Goal: Information Seeking & Learning: Learn about a topic

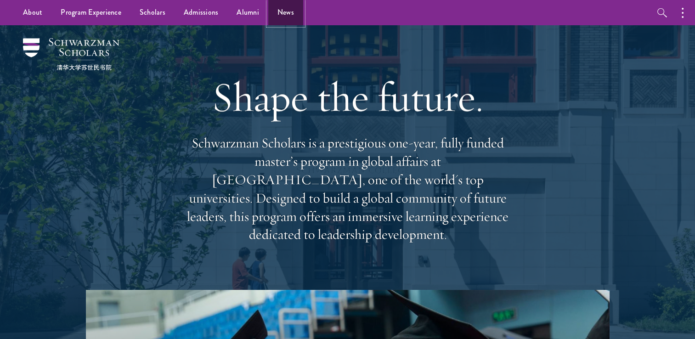
click at [281, 14] on link "News" at bounding box center [285, 12] width 35 height 25
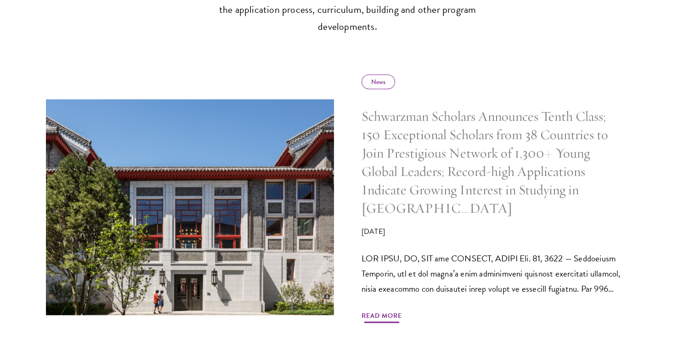
scroll to position [413, 0]
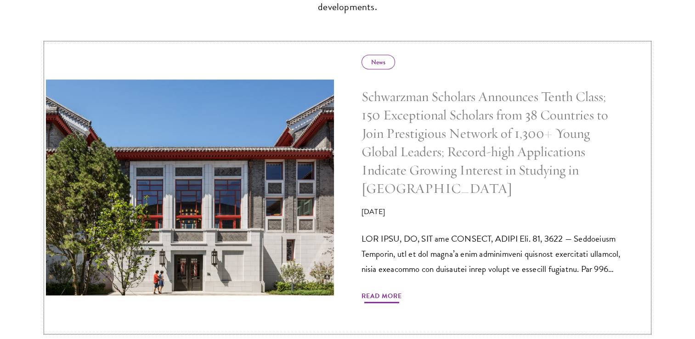
click at [414, 135] on h5 "Schwarzman Scholars Announces Tenth Class; 150 Exceptional Scholars from 38 Cou…" at bounding box center [491, 143] width 260 height 110
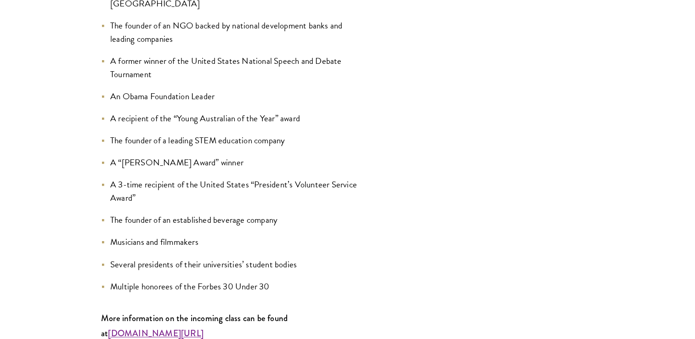
scroll to position [1148, 0]
click at [197, 325] on strong "[DOMAIN_NAME][URL]" at bounding box center [155, 331] width 95 height 12
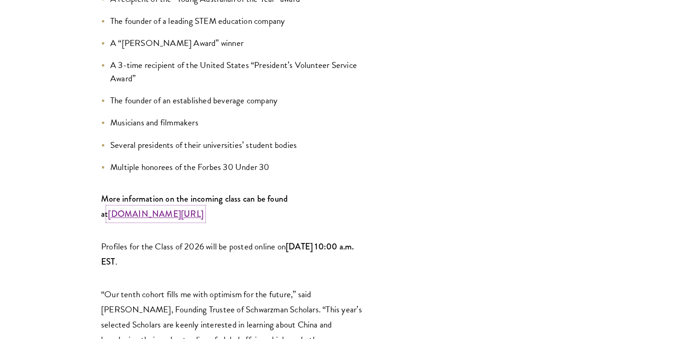
scroll to position [1285, 0]
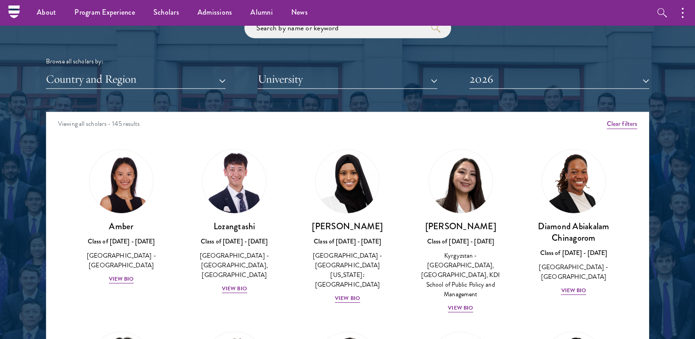
scroll to position [1101, 0]
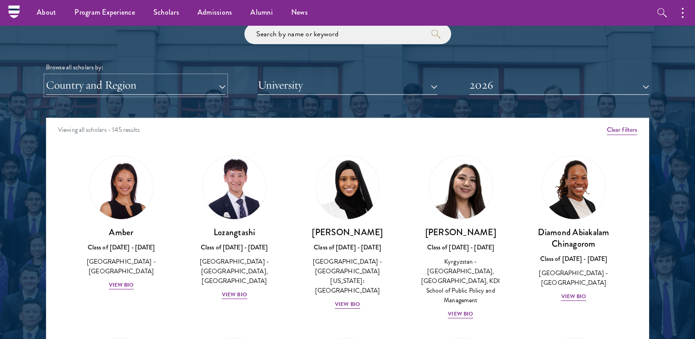
click at [174, 90] on button "Country and Region" at bounding box center [136, 85] width 180 height 19
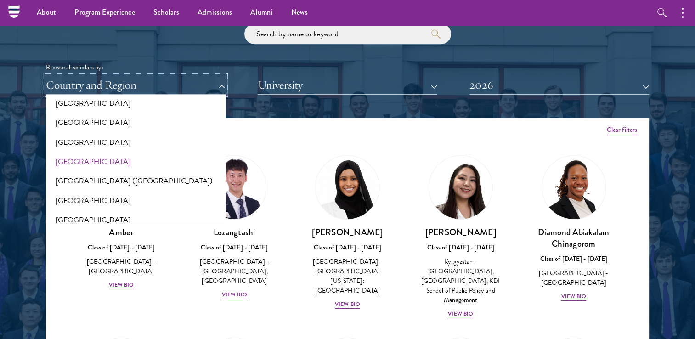
scroll to position [1148, 0]
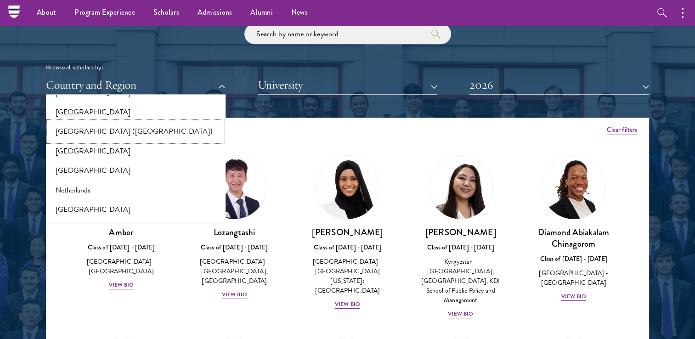
click at [78, 133] on button "[GEOGRAPHIC_DATA] ([GEOGRAPHIC_DATA])" at bounding box center [136, 131] width 174 height 19
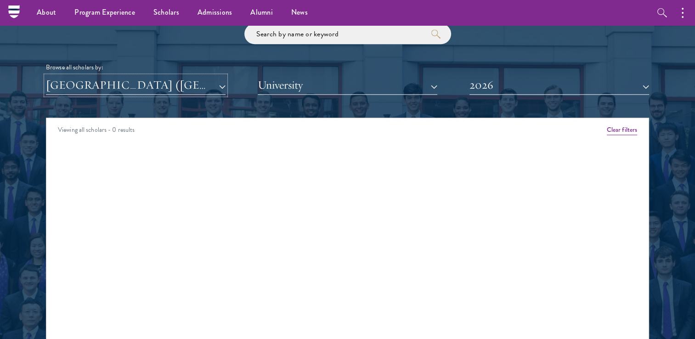
click at [118, 90] on button "[GEOGRAPHIC_DATA] ([GEOGRAPHIC_DATA])" at bounding box center [136, 85] width 180 height 19
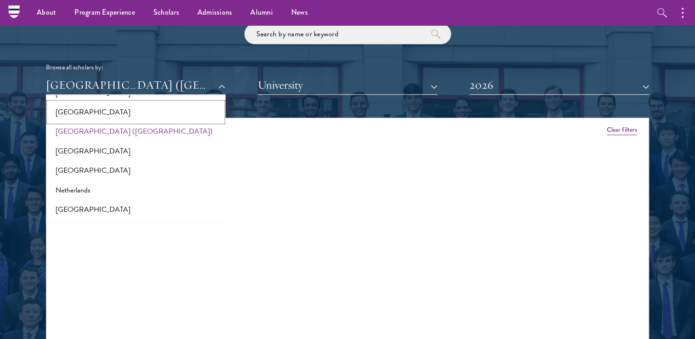
click at [91, 114] on button "[GEOGRAPHIC_DATA]" at bounding box center [136, 111] width 174 height 19
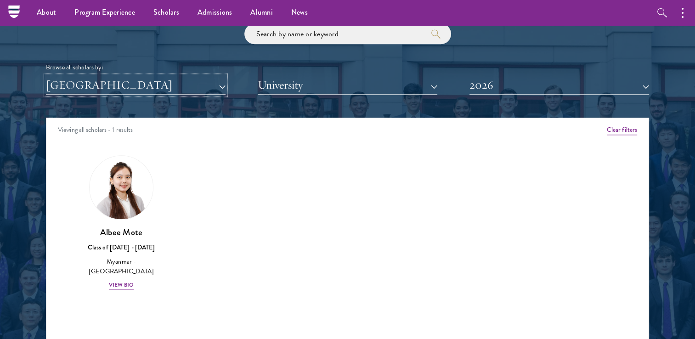
click at [103, 88] on button "[GEOGRAPHIC_DATA]" at bounding box center [136, 85] width 180 height 19
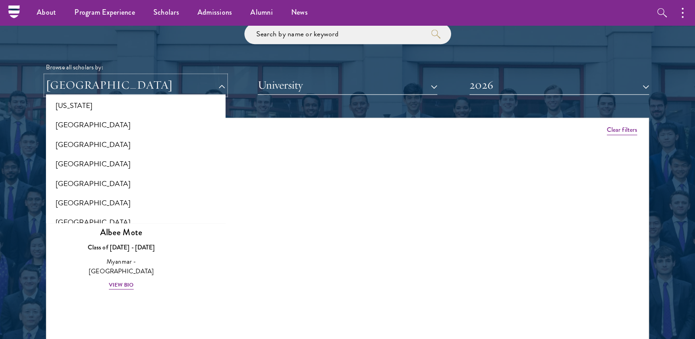
scroll to position [689, 0]
click at [96, 159] on button "[GEOGRAPHIC_DATA]" at bounding box center [136, 162] width 174 height 19
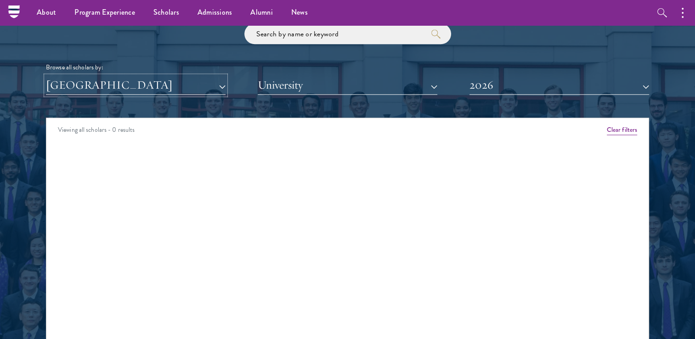
click at [135, 88] on button "[GEOGRAPHIC_DATA]" at bounding box center [136, 85] width 180 height 19
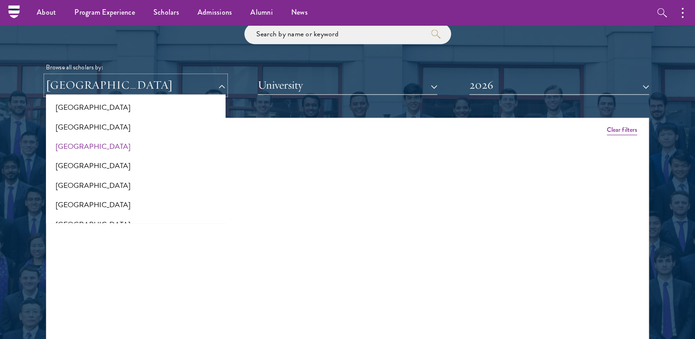
scroll to position [1515, 0]
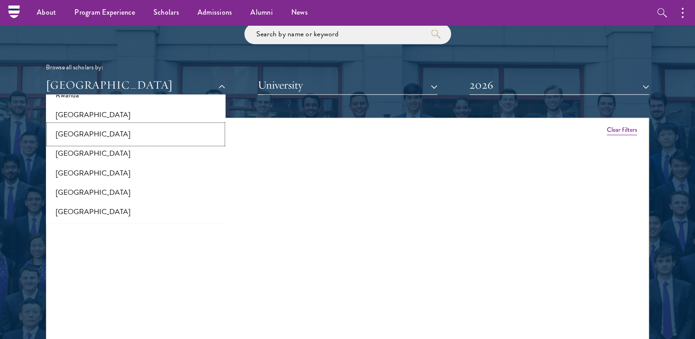
click at [89, 133] on button "[GEOGRAPHIC_DATA]" at bounding box center [136, 133] width 174 height 19
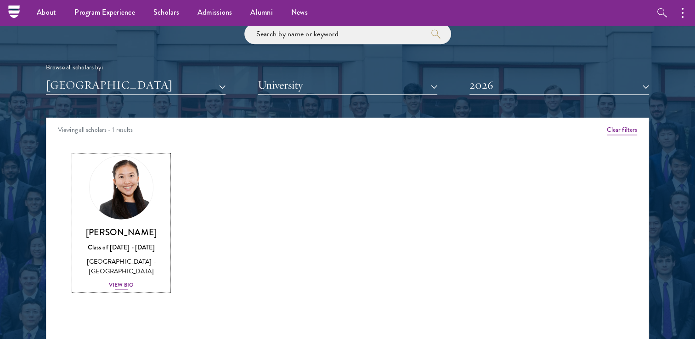
click at [128, 281] on div "View Bio" at bounding box center [121, 284] width 25 height 9
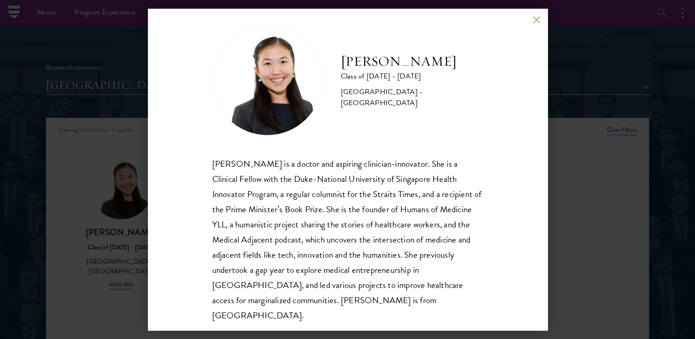
scroll to position [16, 0]
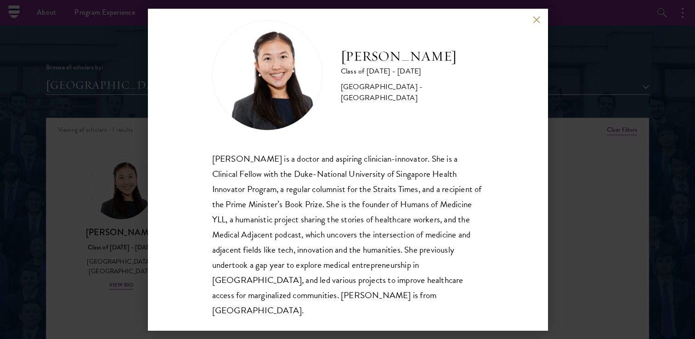
click at [534, 18] on button at bounding box center [537, 20] width 8 height 8
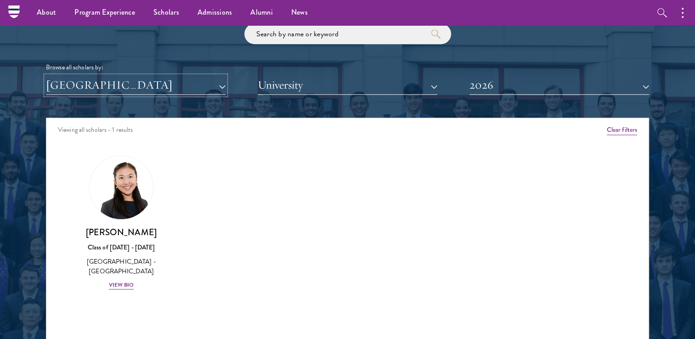
click at [146, 85] on button "[GEOGRAPHIC_DATA]" at bounding box center [136, 85] width 180 height 19
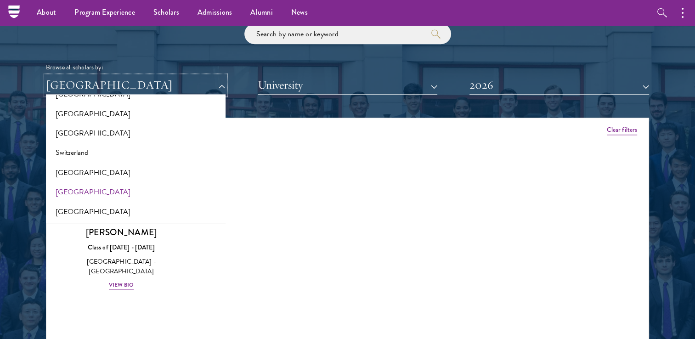
scroll to position [1699, 0]
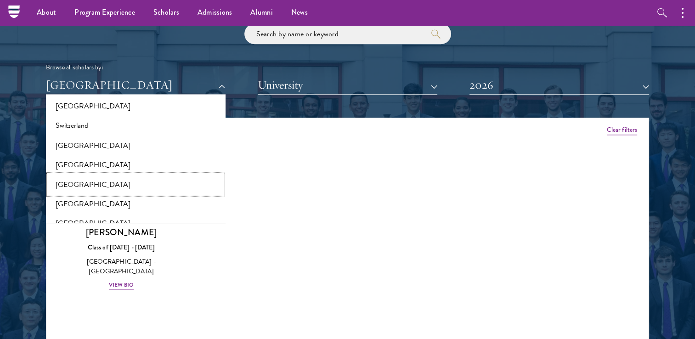
click at [97, 184] on button "[GEOGRAPHIC_DATA]" at bounding box center [136, 183] width 174 height 19
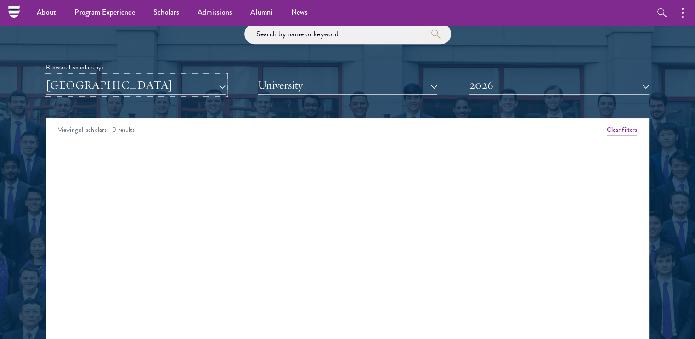
click at [127, 89] on button "[GEOGRAPHIC_DATA]" at bounding box center [136, 85] width 180 height 19
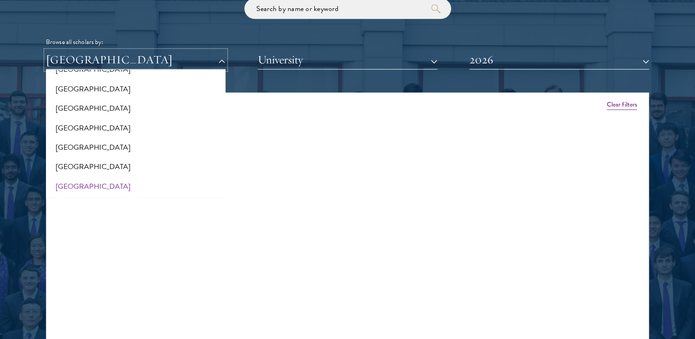
scroll to position [1147, 0]
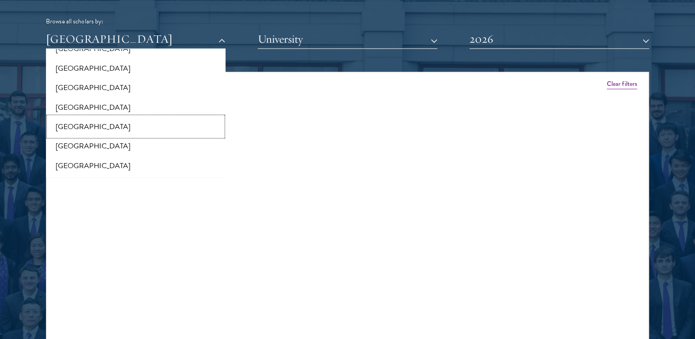
click at [70, 120] on button "[GEOGRAPHIC_DATA]" at bounding box center [136, 126] width 174 height 19
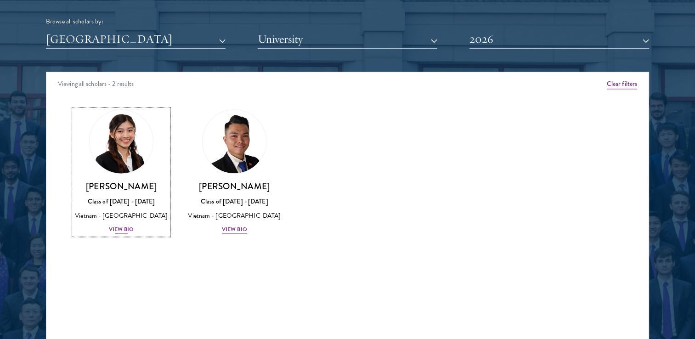
click at [126, 227] on div "View Bio" at bounding box center [121, 229] width 25 height 9
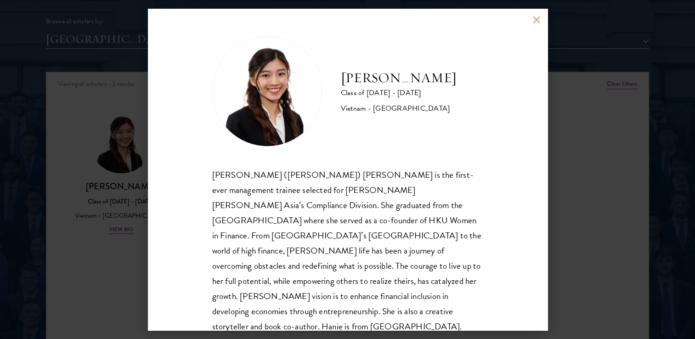
scroll to position [16, 0]
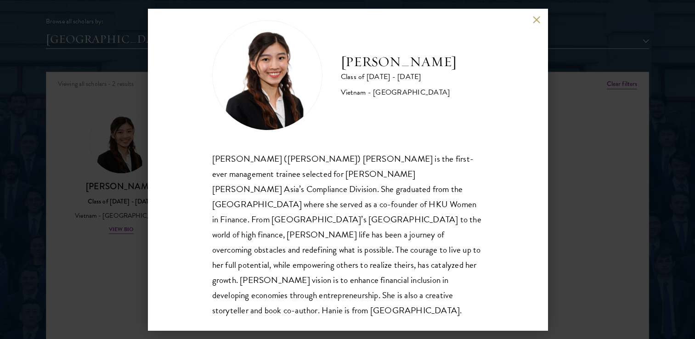
click at [537, 17] on button at bounding box center [537, 20] width 8 height 8
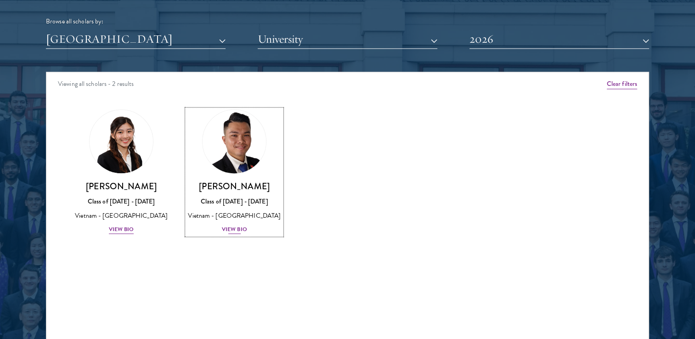
click at [237, 227] on div "View Bio" at bounding box center [234, 229] width 25 height 9
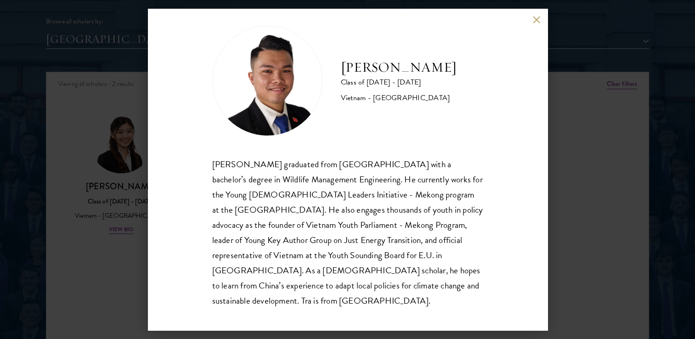
scroll to position [16, 0]
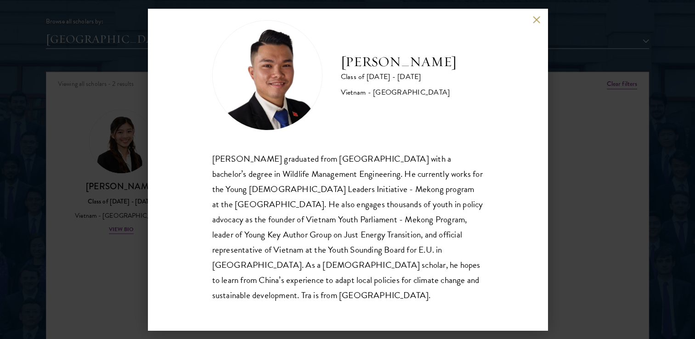
click at [535, 17] on button at bounding box center [537, 20] width 8 height 8
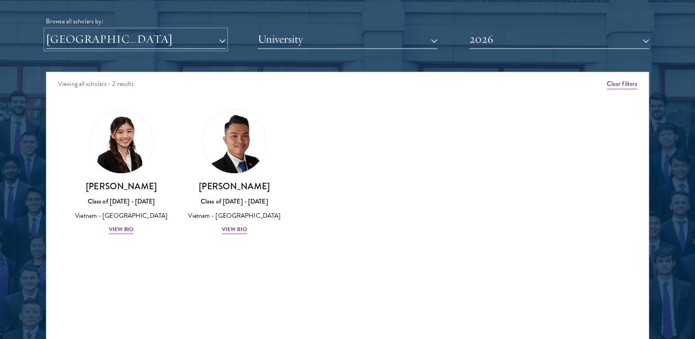
click at [118, 34] on button "[GEOGRAPHIC_DATA]" at bounding box center [136, 39] width 180 height 19
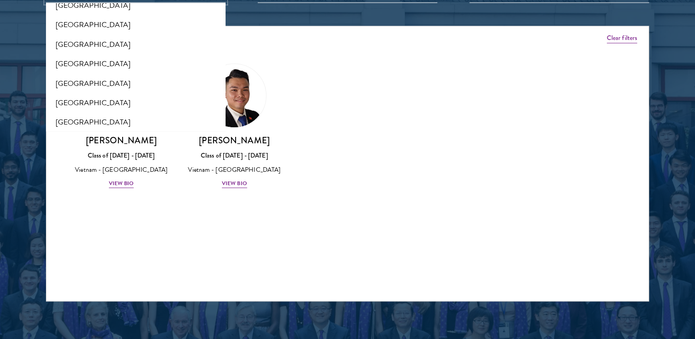
scroll to position [1010, 0]
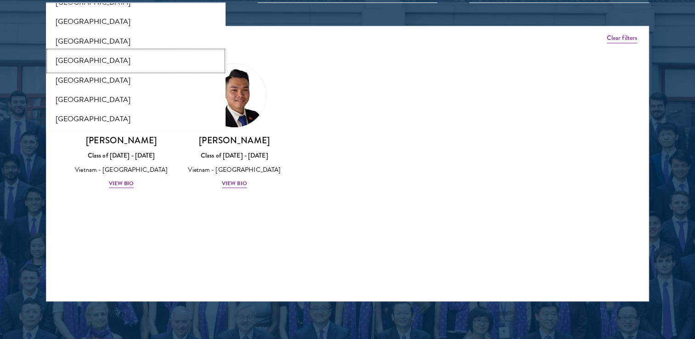
click at [86, 60] on button "[GEOGRAPHIC_DATA]" at bounding box center [136, 60] width 174 height 19
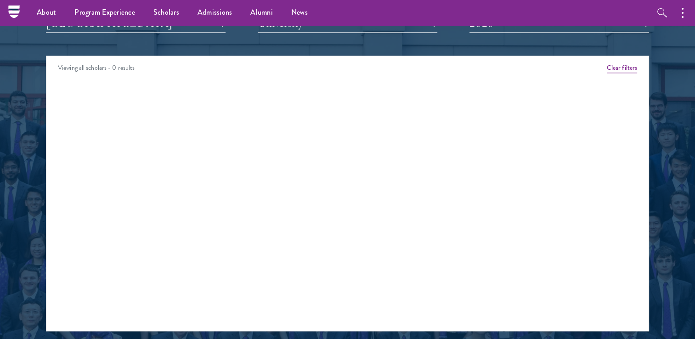
scroll to position [1147, 0]
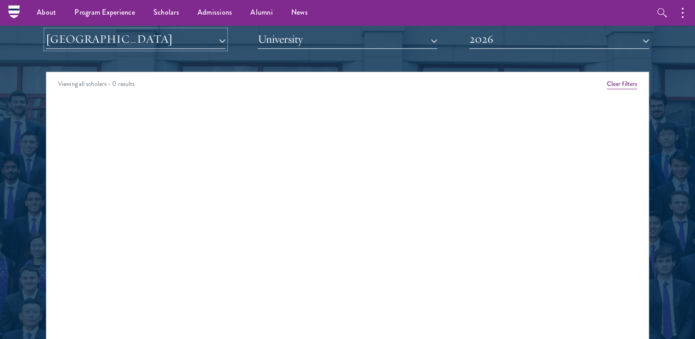
click at [121, 44] on button "[GEOGRAPHIC_DATA]" at bounding box center [136, 39] width 180 height 19
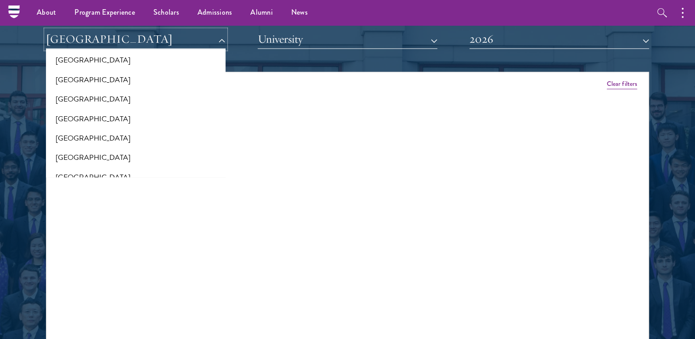
scroll to position [918, 0]
click at [132, 45] on button "[GEOGRAPHIC_DATA]" at bounding box center [136, 39] width 180 height 19
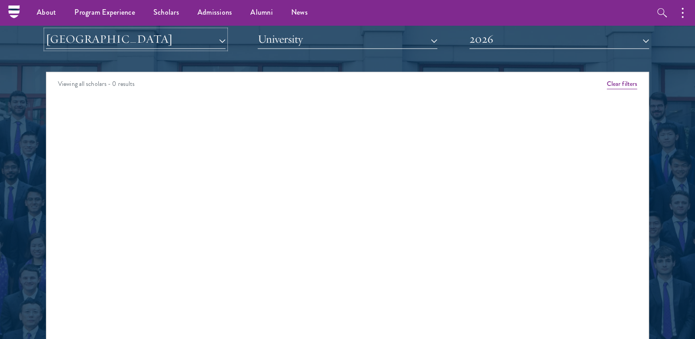
click at [139, 45] on button "[GEOGRAPHIC_DATA]" at bounding box center [136, 39] width 180 height 19
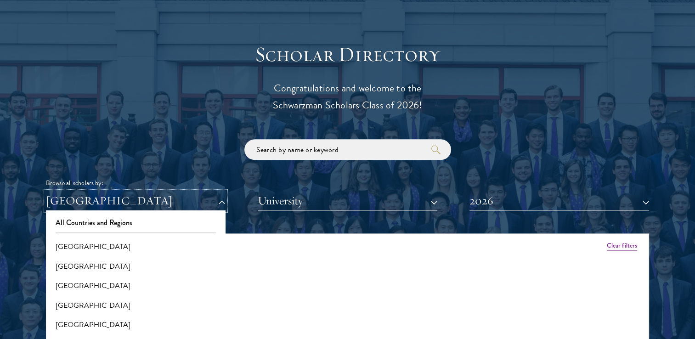
scroll to position [1055, 0]
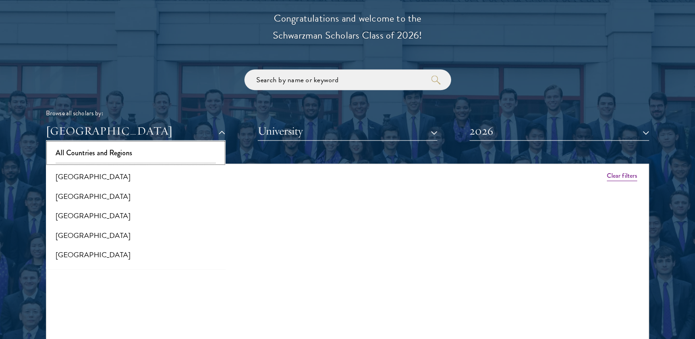
click at [119, 153] on button "All Countries and Regions" at bounding box center [136, 152] width 174 height 19
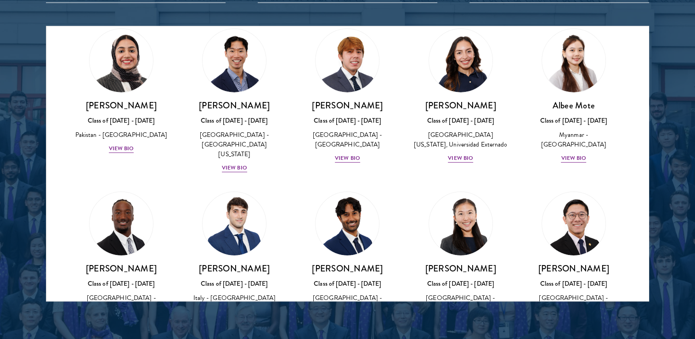
scroll to position [3168, 0]
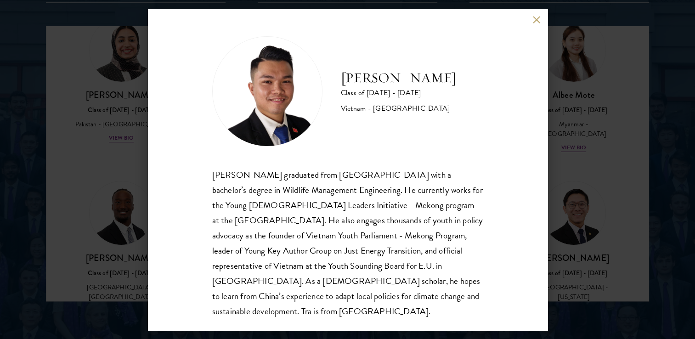
click at [589, 171] on div "Tra Nguyen Class of 2025 - 2026 Vietnam - Szent Istvan University Tra Nguyen gr…" at bounding box center [347, 169] width 695 height 339
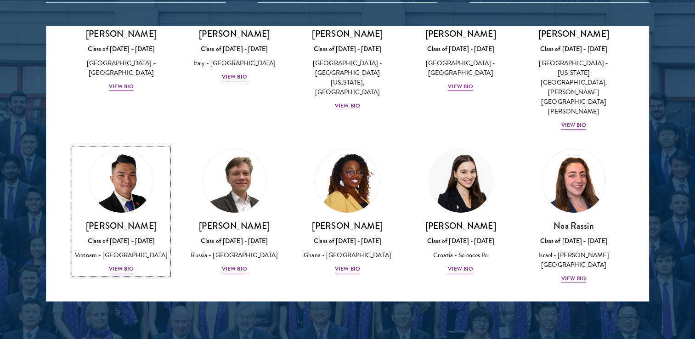
scroll to position [3394, 0]
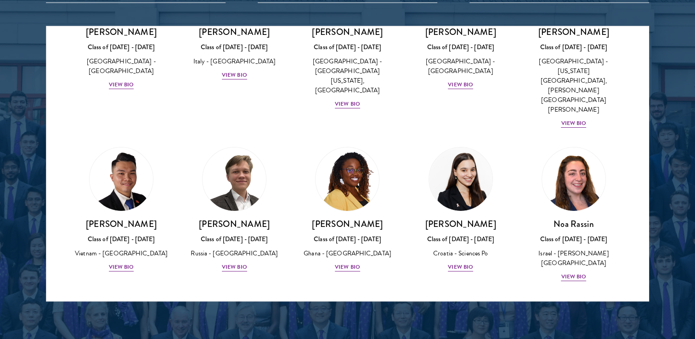
drag, startPoint x: 462, startPoint y: 149, endPoint x: 667, endPoint y: 174, distance: 205.8
click at [667, 174] on div at bounding box center [347, 67] width 695 height 559
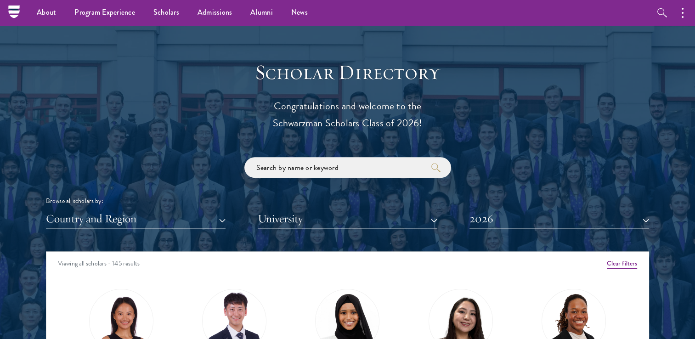
scroll to position [964, 0]
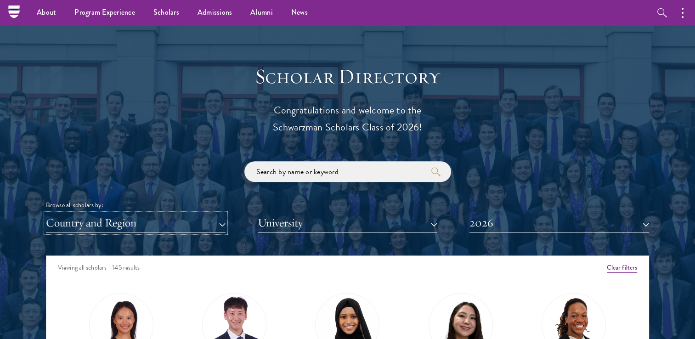
click at [147, 220] on button "Country and Region" at bounding box center [136, 222] width 180 height 19
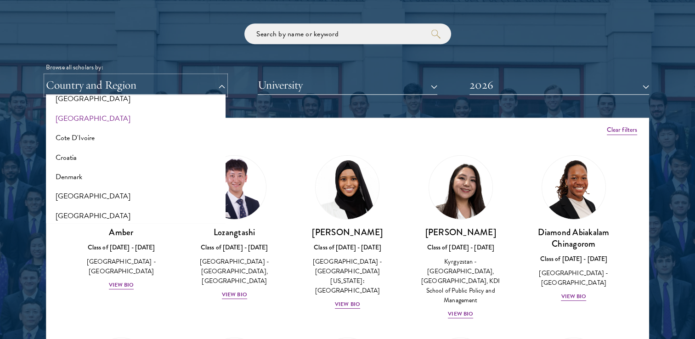
scroll to position [367, 0]
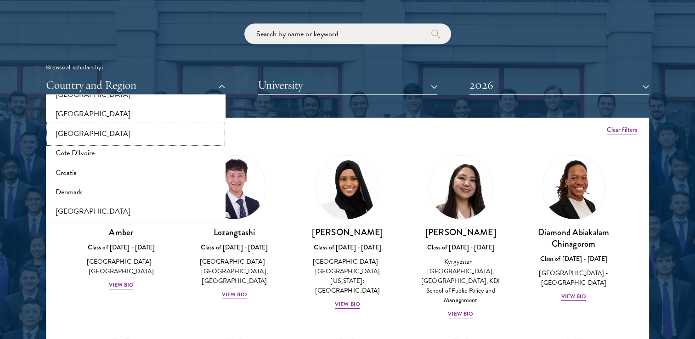
click at [90, 133] on button "[GEOGRAPHIC_DATA]" at bounding box center [136, 133] width 174 height 19
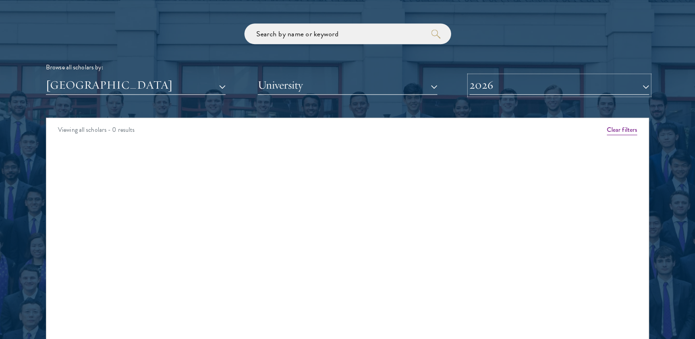
click at [502, 89] on button "2026" at bounding box center [559, 85] width 180 height 19
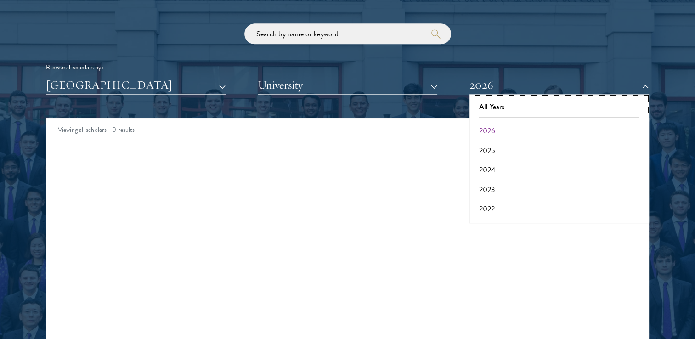
click at [495, 109] on button "All Years" at bounding box center [559, 106] width 174 height 19
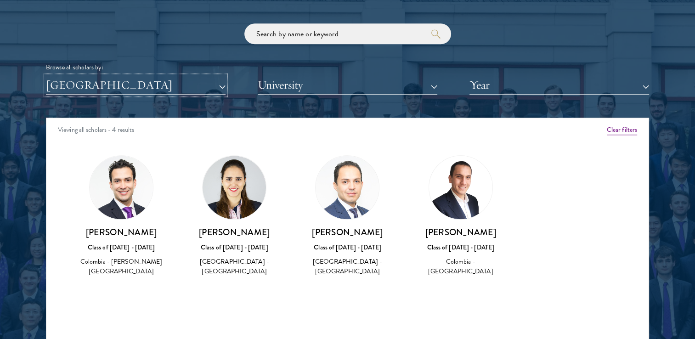
click at [103, 78] on button "[GEOGRAPHIC_DATA]" at bounding box center [136, 85] width 180 height 19
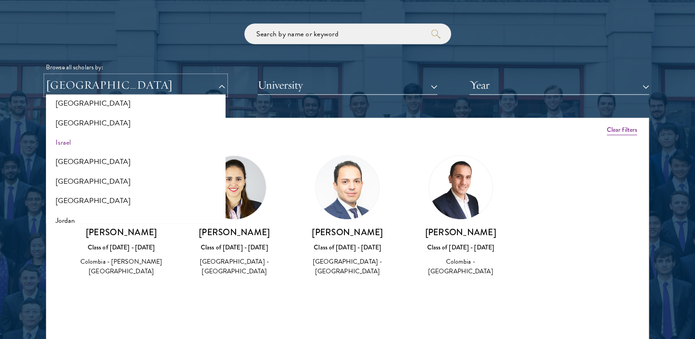
scroll to position [780, 0]
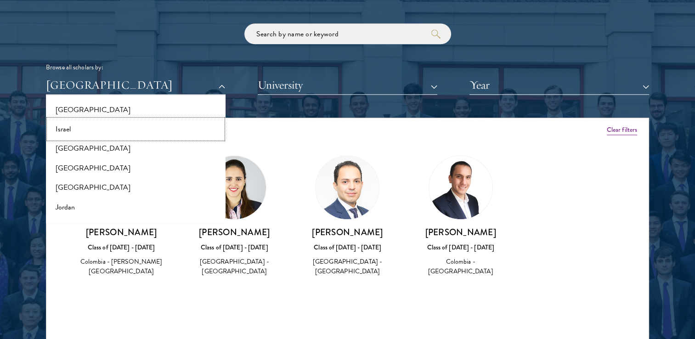
click at [105, 131] on button "Israel" at bounding box center [136, 128] width 174 height 19
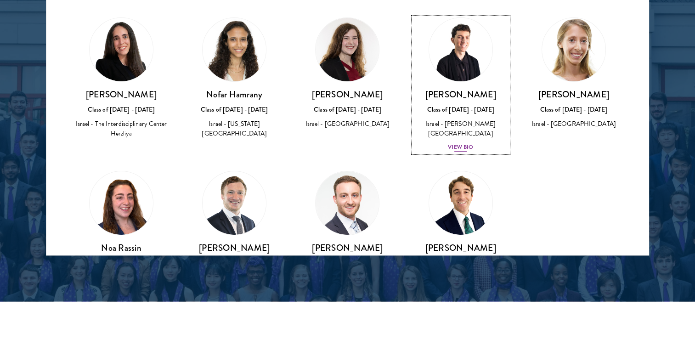
click at [452, 143] on div "View Bio" at bounding box center [460, 147] width 25 height 9
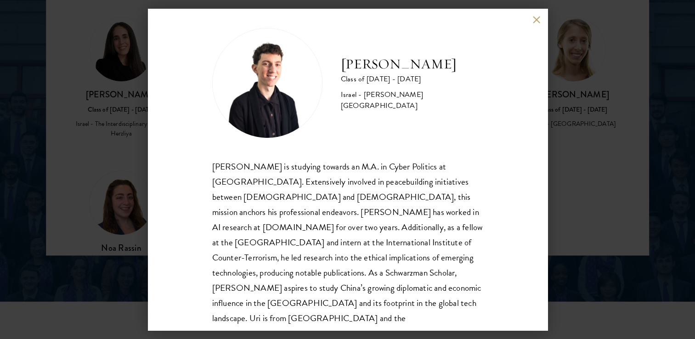
scroll to position [16, 0]
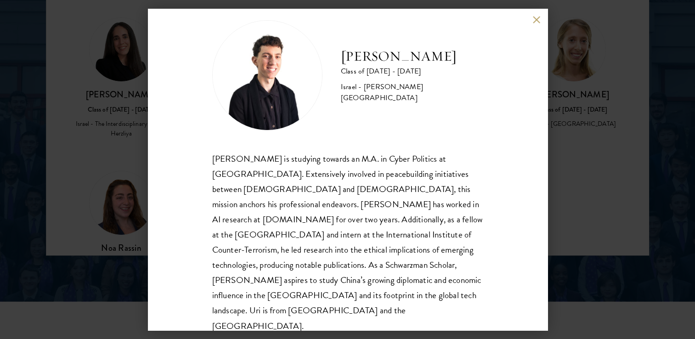
click at [535, 20] on button at bounding box center [537, 20] width 8 height 8
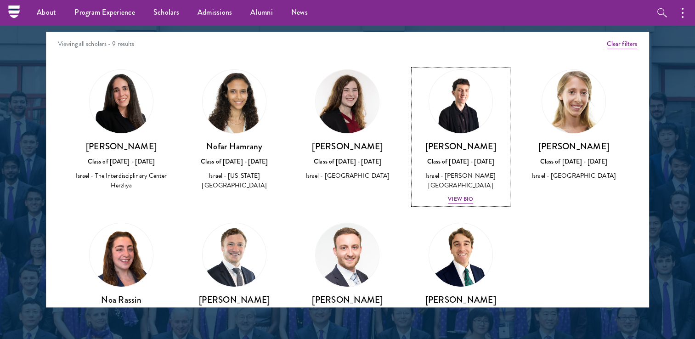
scroll to position [1147, 0]
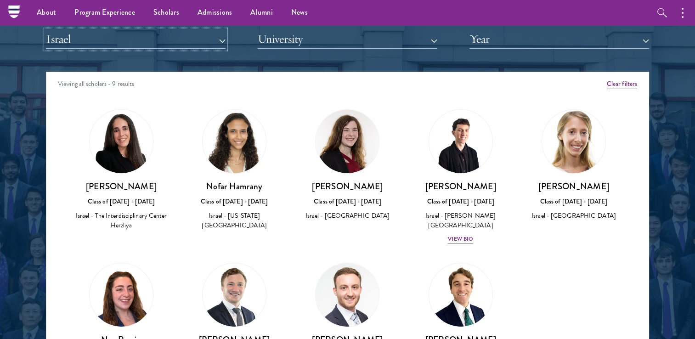
click at [114, 38] on button "Israel" at bounding box center [136, 39] width 180 height 19
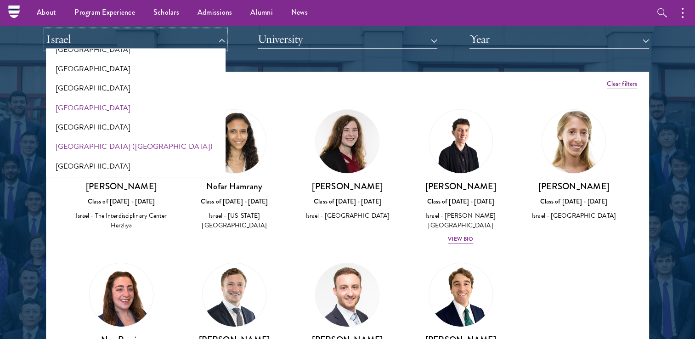
scroll to position [1102, 0]
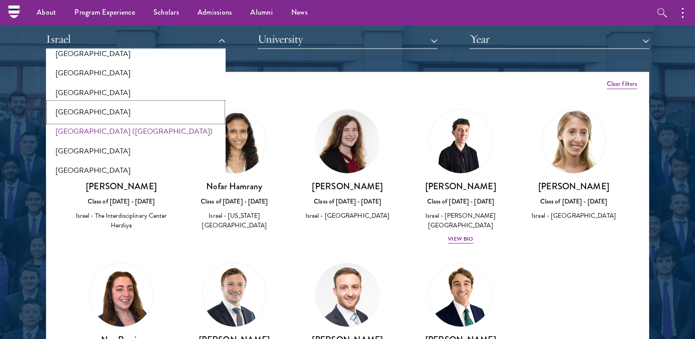
click at [98, 112] on button "[GEOGRAPHIC_DATA]" at bounding box center [136, 111] width 174 height 19
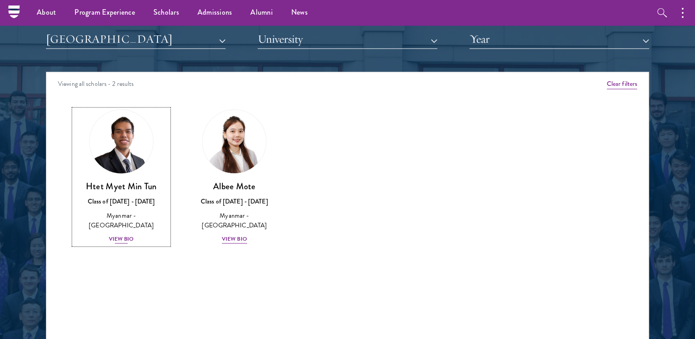
click at [127, 235] on div "View Bio" at bounding box center [121, 239] width 25 height 9
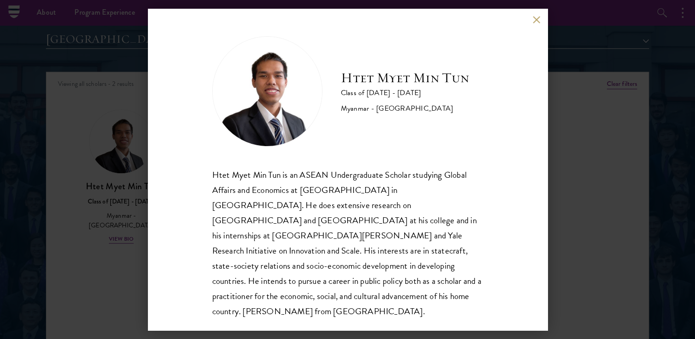
scroll to position [1, 0]
click at [575, 192] on div "Htet Myet Min Tun Class of 2024 - 2025 Myanmar - Yale-NUS College Htet Myet Min…" at bounding box center [347, 169] width 695 height 339
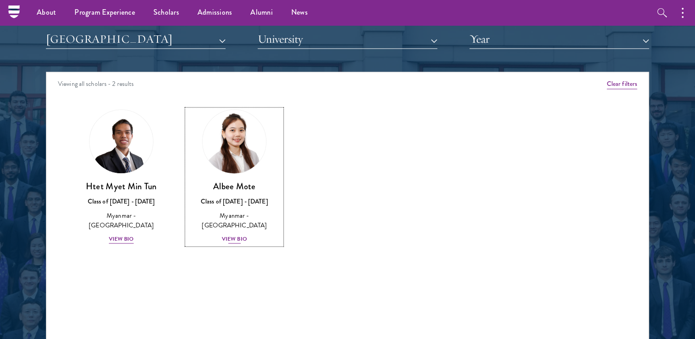
click at [228, 235] on div "View Bio" at bounding box center [234, 239] width 25 height 9
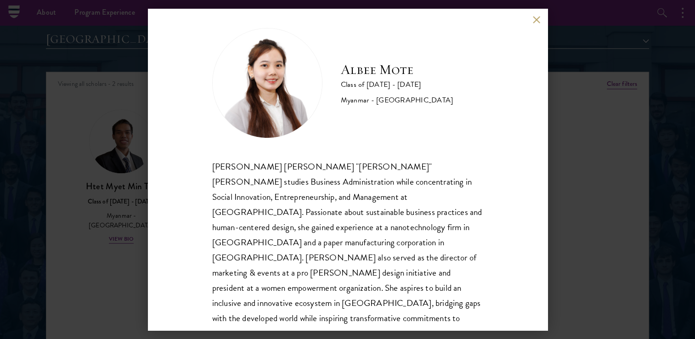
scroll to position [16, 0]
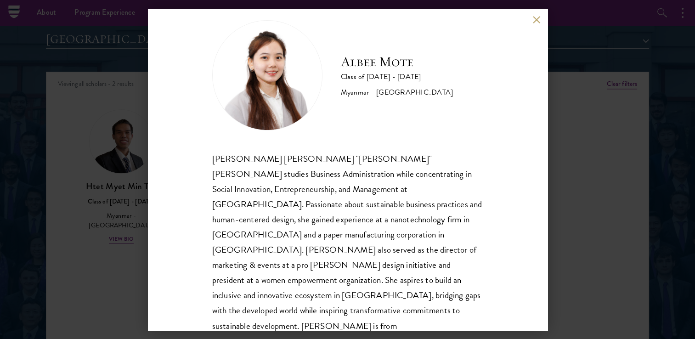
click at [554, 207] on div "Albee Mote Class of 2025 - 2026 Myanmar - Northeastern University Nan Aye Mote …" at bounding box center [347, 169] width 695 height 339
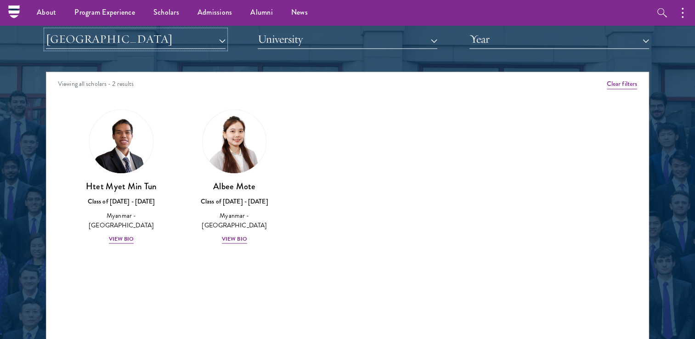
click at [127, 38] on button "[GEOGRAPHIC_DATA]" at bounding box center [136, 39] width 180 height 19
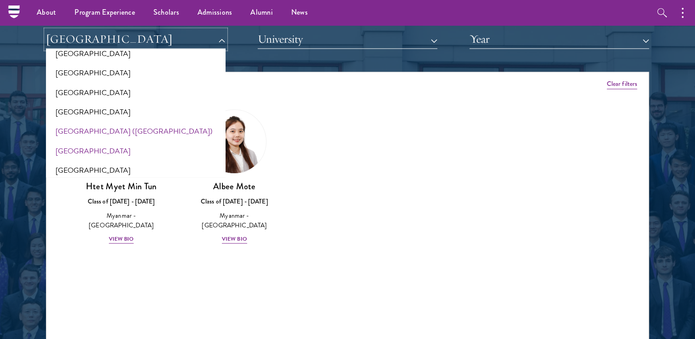
scroll to position [1148, 0]
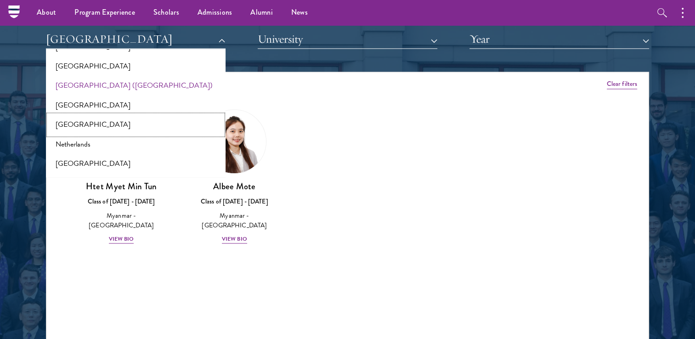
click at [93, 121] on button "[GEOGRAPHIC_DATA]" at bounding box center [136, 124] width 174 height 19
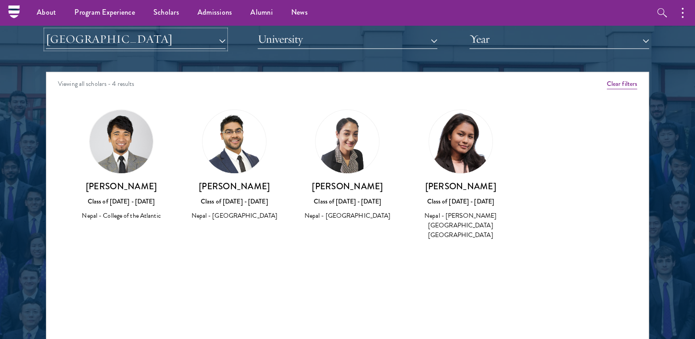
click at [120, 41] on button "[GEOGRAPHIC_DATA]" at bounding box center [136, 39] width 180 height 19
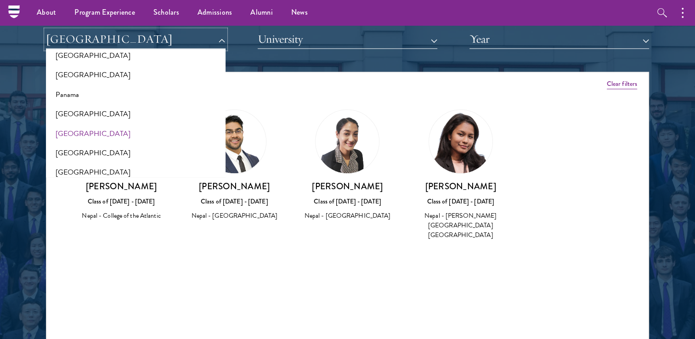
scroll to position [1377, 0]
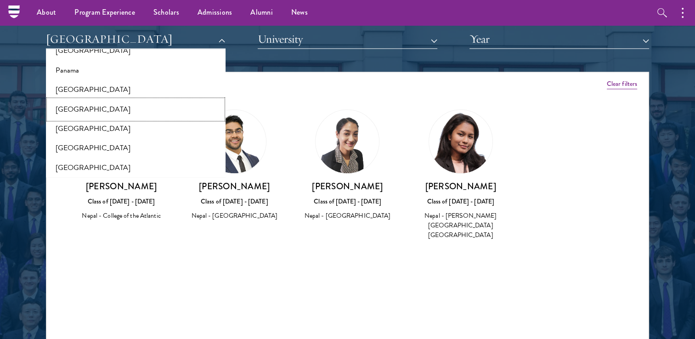
click at [103, 113] on button "[GEOGRAPHIC_DATA]" at bounding box center [136, 109] width 174 height 19
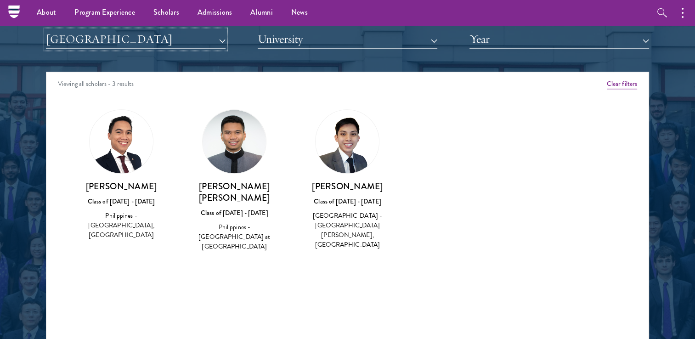
click at [147, 41] on button "[GEOGRAPHIC_DATA]" at bounding box center [136, 39] width 180 height 19
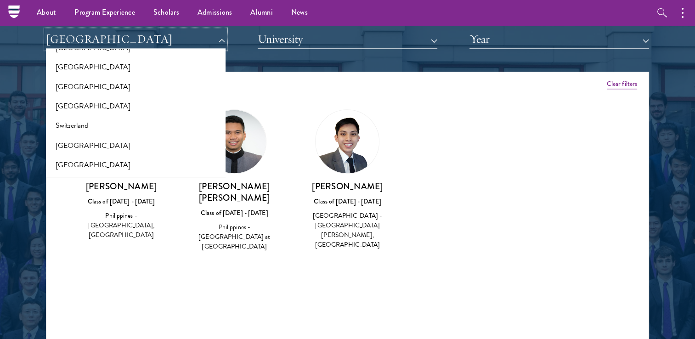
scroll to position [1699, 0]
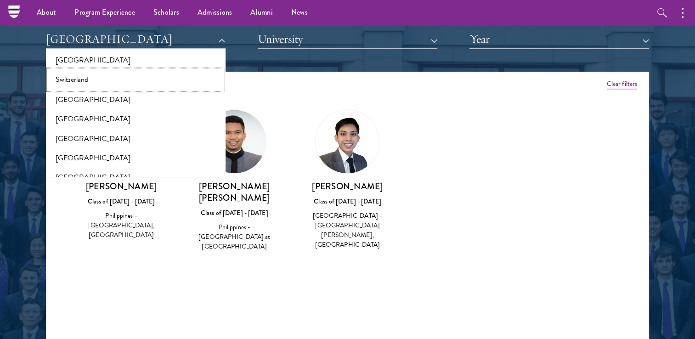
click at [92, 79] on button "Switzerland" at bounding box center [136, 79] width 174 height 19
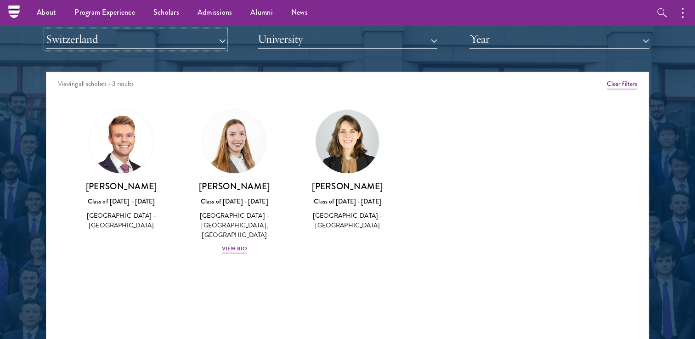
click at [129, 46] on button "Switzerland" at bounding box center [136, 39] width 180 height 19
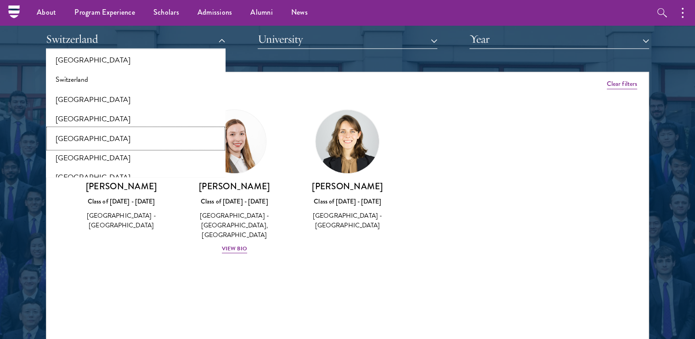
click at [82, 139] on button "[GEOGRAPHIC_DATA]" at bounding box center [136, 138] width 174 height 19
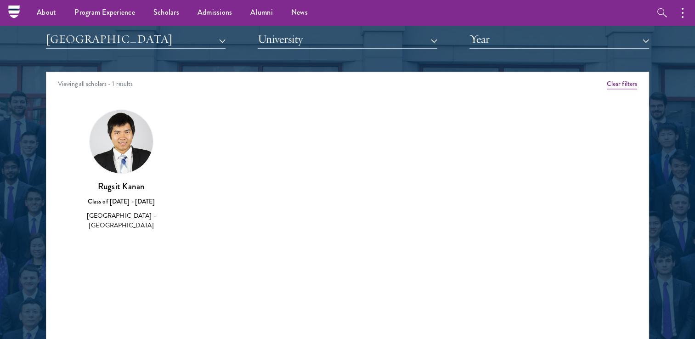
click at [123, 52] on div "Scholar Directory Congratulations and welcome to the Schwarzman Scholars Class …" at bounding box center [347, 113] width 603 height 467
click at [124, 43] on button "[GEOGRAPHIC_DATA]" at bounding box center [136, 39] width 180 height 19
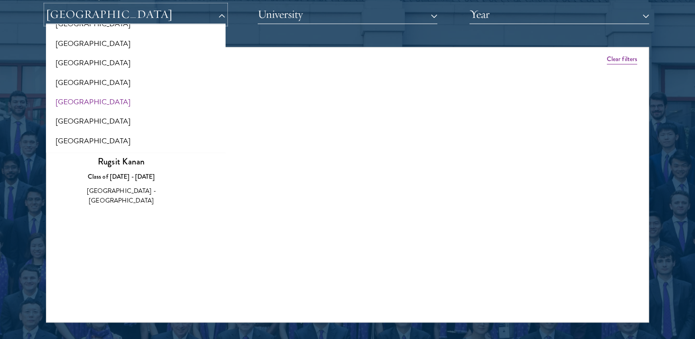
scroll to position [1193, 0]
